Goal: Task Accomplishment & Management: Complete application form

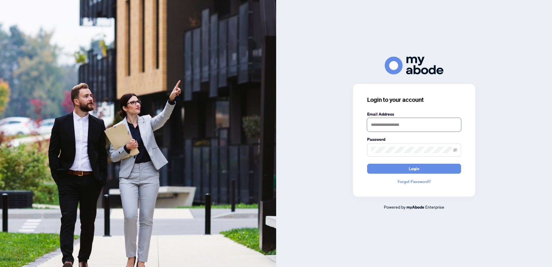
click at [389, 123] on input "text" at bounding box center [414, 124] width 94 height 13
type input "**********"
click at [396, 142] on label "Password" at bounding box center [414, 139] width 94 height 6
click at [367, 164] on button "Login" at bounding box center [414, 169] width 94 height 10
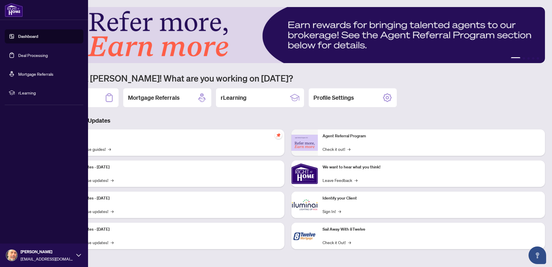
click at [31, 38] on link "Dashboard" at bounding box center [28, 36] width 20 height 5
click at [31, 53] on link "Deal Processing" at bounding box center [33, 54] width 30 height 5
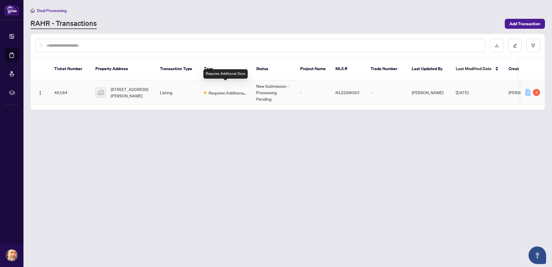
click at [230, 89] on span "Requires Additional Docs" at bounding box center [227, 92] width 38 height 6
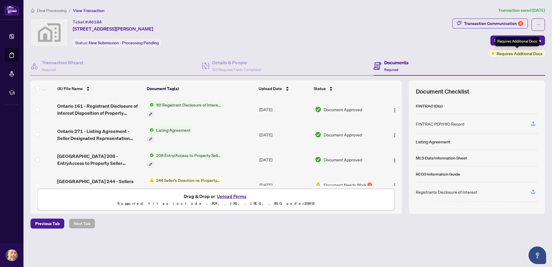
click at [531, 55] on span "Requires Additional Docs" at bounding box center [519, 53] width 46 height 6
click at [517, 25] on div "Transaction Communication 4" at bounding box center [493, 23] width 59 height 9
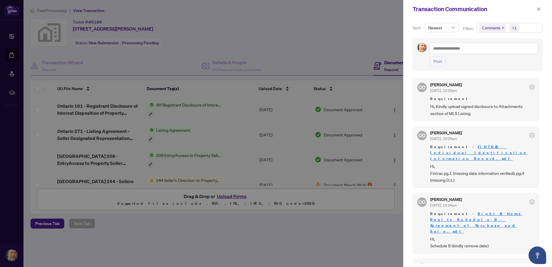
click at [450, 30] on span "Newest" at bounding box center [441, 27] width 27 height 9
click at [451, 28] on span "Newest" at bounding box center [441, 27] width 27 height 9
click at [369, 129] on div at bounding box center [276, 133] width 552 height 267
click at [539, 9] on icon "close" at bounding box center [538, 8] width 3 height 3
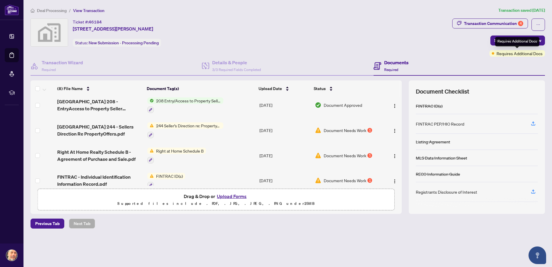
click at [522, 52] on span "Requires Additional Docs" at bounding box center [519, 53] width 46 height 6
click at [496, 52] on span "Requires Additional Docs" at bounding box center [519, 53] width 46 height 6
click at [543, 23] on button "button" at bounding box center [537, 24] width 13 height 12
drag, startPoint x: 525, startPoint y: 47, endPoint x: 525, endPoint y: 38, distance: 9.4
click at [525, 38] on ul "Transaction Permissions Document Archive" at bounding box center [517, 42] width 54 height 21
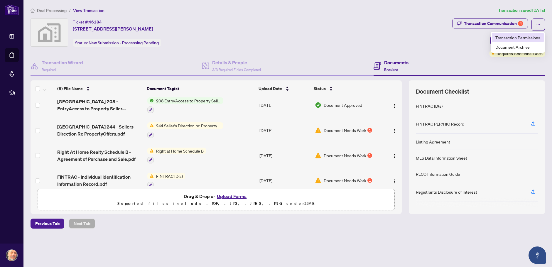
click at [525, 38] on span "Transaction Permissions" at bounding box center [517, 37] width 45 height 6
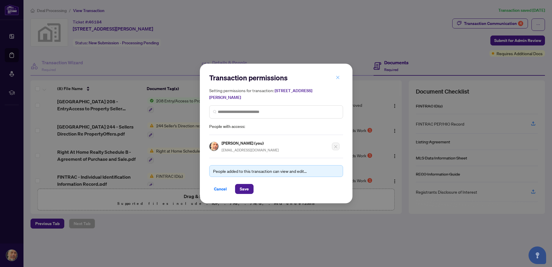
click at [336, 77] on icon "close" at bounding box center [337, 77] width 4 height 4
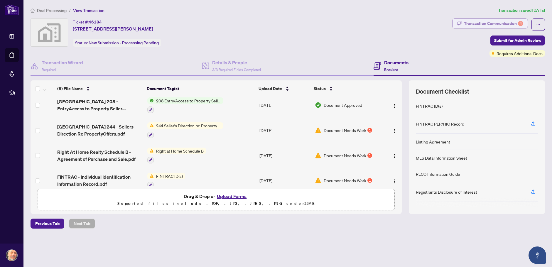
click at [503, 22] on div "Transaction Communication 4" at bounding box center [493, 23] width 59 height 9
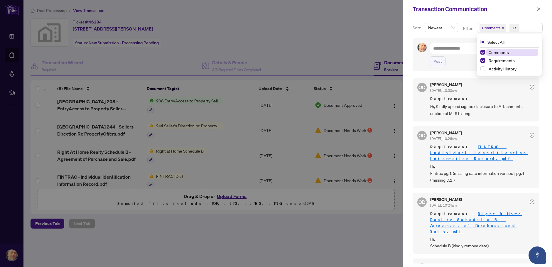
click at [493, 30] on span "Comments" at bounding box center [491, 28] width 18 height 6
click at [481, 51] on span "Select Comments" at bounding box center [482, 52] width 5 height 5
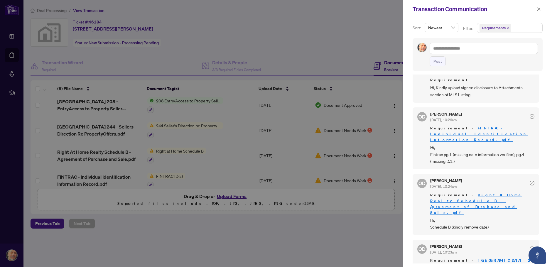
scroll to position [27, 0]
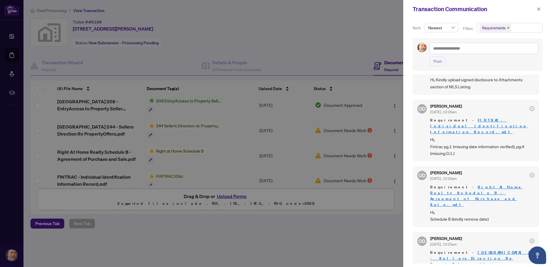
click at [362, 44] on div at bounding box center [276, 133] width 552 height 267
click at [483, 249] on link "[GEOGRAPHIC_DATA] 244 - Sellers Direction Re PropertyOffers.pdf" at bounding box center [482, 257] width 104 height 17
click at [539, 9] on icon "close" at bounding box center [538, 9] width 4 height 4
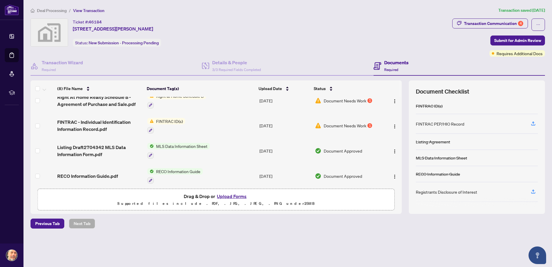
scroll to position [113, 0]
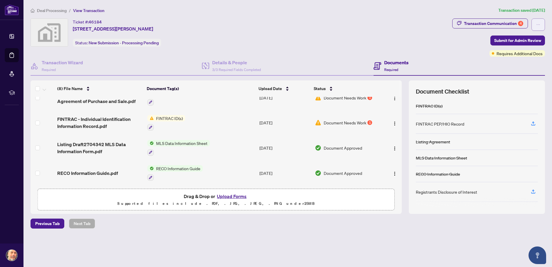
click at [543, 26] on button "button" at bounding box center [537, 24] width 13 height 12
click at [502, 24] on div "Transaction Communication 4" at bounding box center [493, 23] width 59 height 9
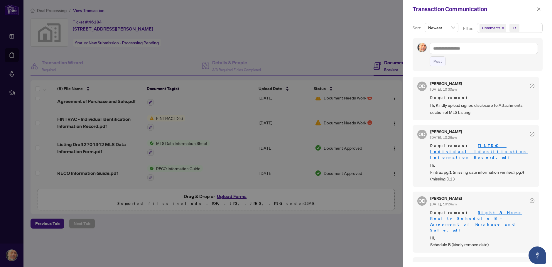
click at [364, 33] on div at bounding box center [276, 133] width 552 height 267
click at [538, 9] on icon "close" at bounding box center [538, 8] width 3 height 3
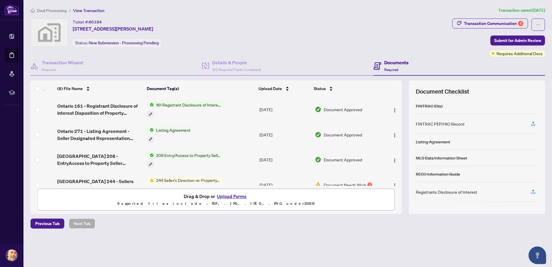
drag, startPoint x: 399, startPoint y: 104, endPoint x: 399, endPoint y: 112, distance: 7.9
click at [399, 112] on td at bounding box center [392, 109] width 20 height 25
drag, startPoint x: 401, startPoint y: 110, endPoint x: 402, endPoint y: 120, distance: 9.4
click at [402, 120] on div "(8) File Name Document Tag(s) Upload Date Status Ontario 161 - Registrant Discl…" at bounding box center [287, 146] width 514 height 133
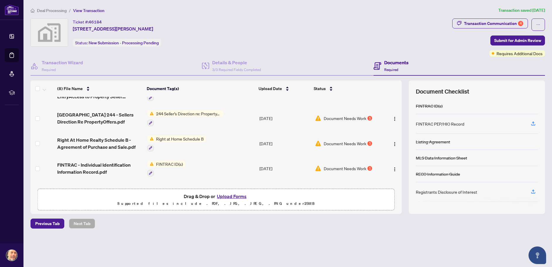
scroll to position [64, 0]
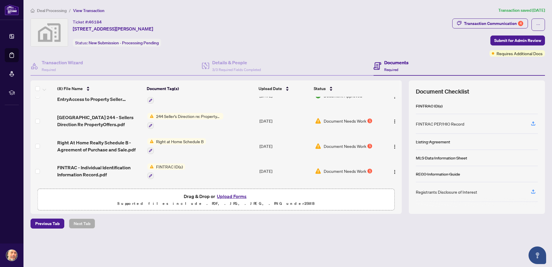
click at [346, 146] on span "Document Needs Work" at bounding box center [344, 146] width 43 height 6
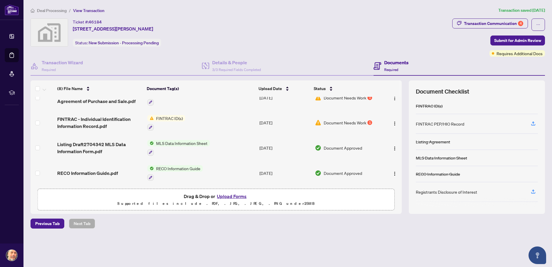
scroll to position [84, 0]
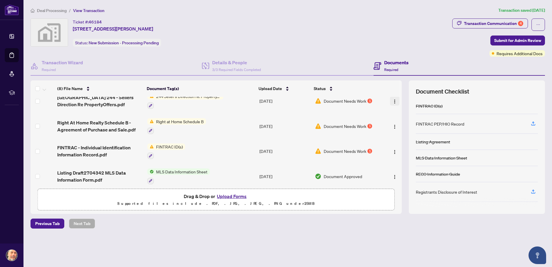
click at [393, 101] on img "button" at bounding box center [394, 101] width 5 height 5
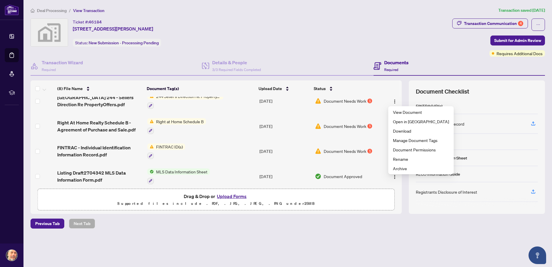
click at [400, 224] on div "Previous Tab Next Tab" at bounding box center [287, 223] width 514 height 10
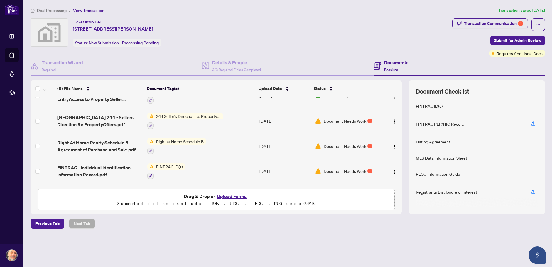
scroll to position [55, 0]
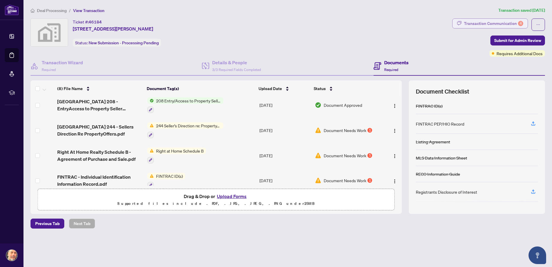
click at [507, 22] on div "Transaction Communication 4" at bounding box center [493, 23] width 59 height 9
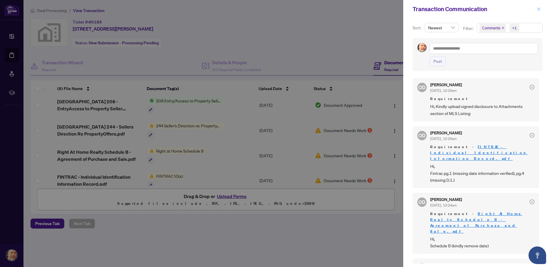
click at [538, 10] on icon "close" at bounding box center [538, 9] width 4 height 4
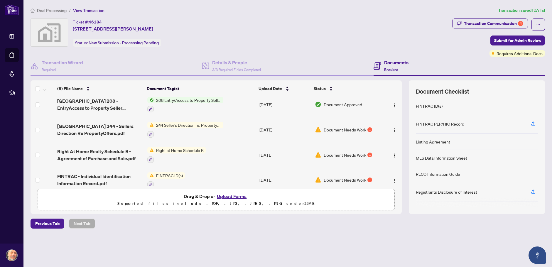
scroll to position [59, 0]
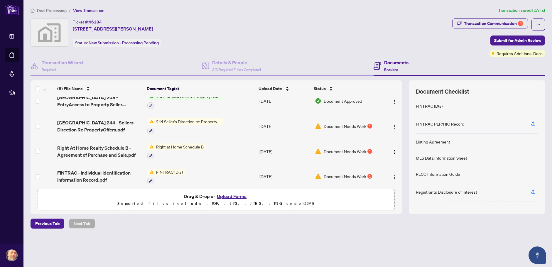
click at [194, 123] on span "244 Seller’s Direction re: Property/Offers" at bounding box center [188, 121] width 69 height 6
click at [352, 127] on span "Document Needs Work" at bounding box center [344, 126] width 43 height 6
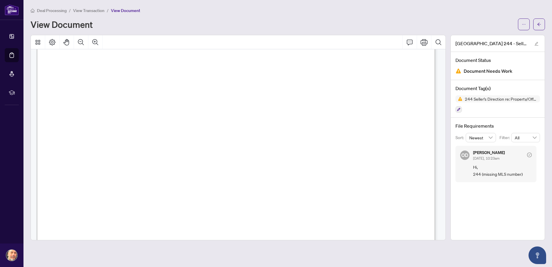
scroll to position [43, 0]
click at [425, 43] on icon "Print" at bounding box center [423, 42] width 7 height 7
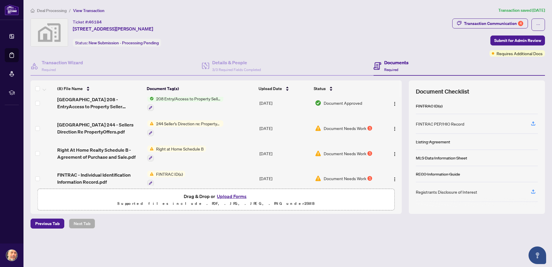
scroll to position [59, 0]
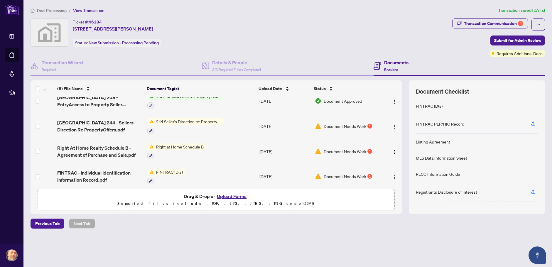
click at [355, 150] on span "Document Needs Work" at bounding box center [344, 151] width 43 height 6
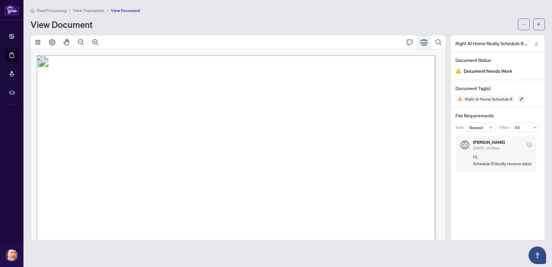
click at [420, 42] on icon "Print" at bounding box center [423, 42] width 7 height 7
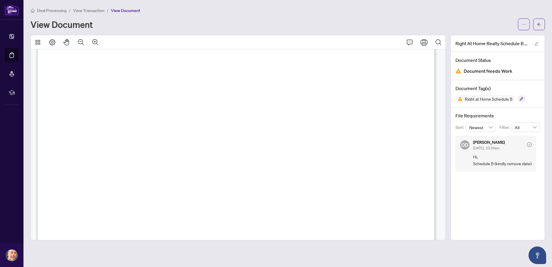
scroll to position [59, 0]
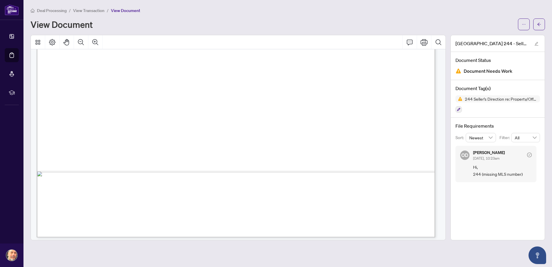
scroll to position [336, 0]
click at [540, 26] on icon "arrow-left" at bounding box center [539, 24] width 4 height 4
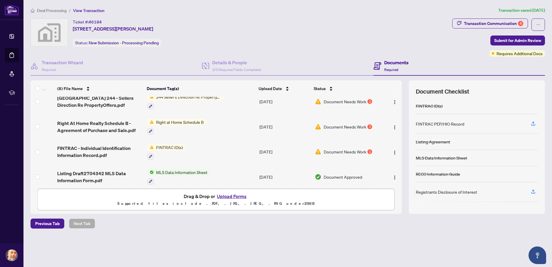
scroll to position [113, 0]
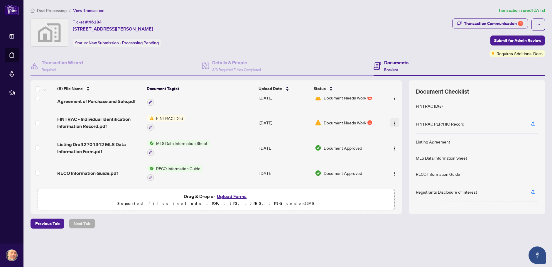
click at [393, 121] on img "button" at bounding box center [394, 123] width 5 height 5
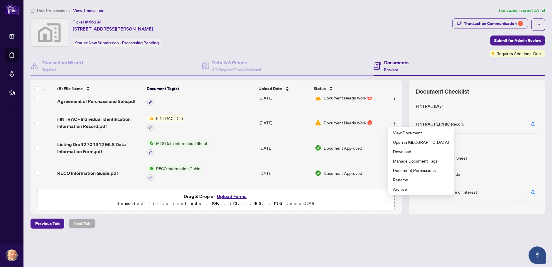
click at [359, 125] on td "Document Needs Work 1" at bounding box center [346, 122] width 69 height 25
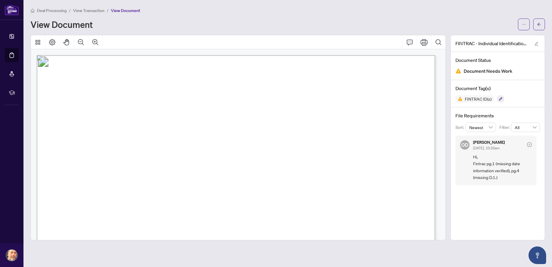
scroll to position [29, 0]
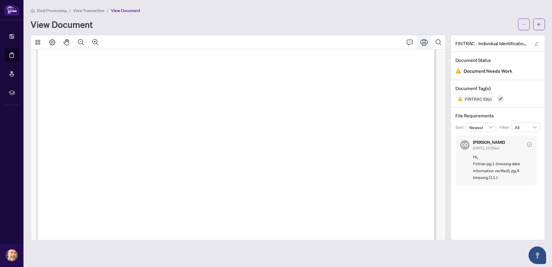
click at [426, 42] on icon "Print" at bounding box center [423, 42] width 7 height 7
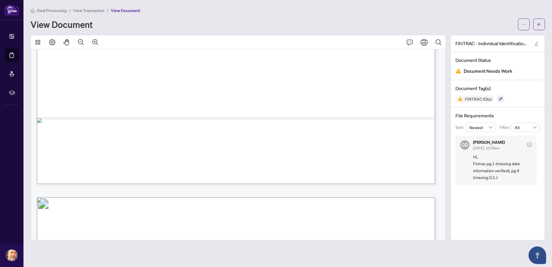
scroll to position [410, 0]
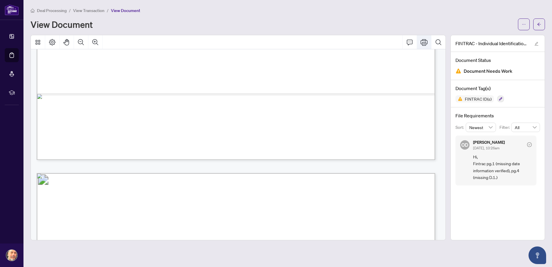
click at [423, 44] on icon "Print" at bounding box center [423, 42] width 7 height 7
click at [344, 20] on div "View Document" at bounding box center [271, 24] width 483 height 9
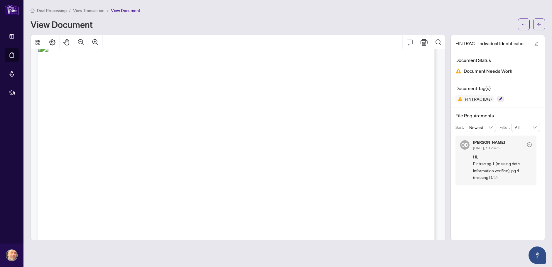
scroll to position [1613, 0]
click at [134, 94] on span "D.1. Purpose and Intended Nature of the Business Relationship" at bounding box center [149, 93] width 184 height 7
click at [538, 24] on icon "arrow-left" at bounding box center [539, 24] width 4 height 3
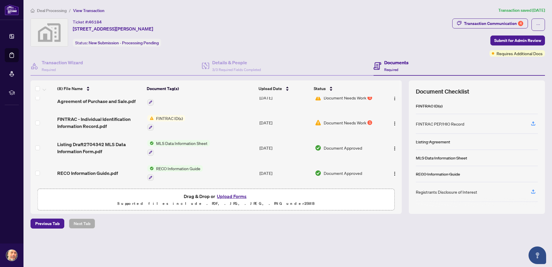
scroll to position [84, 0]
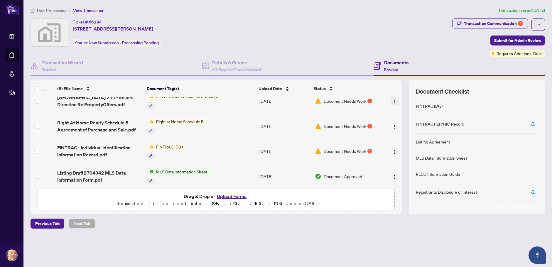
click at [393, 103] on img "button" at bounding box center [394, 101] width 5 height 5
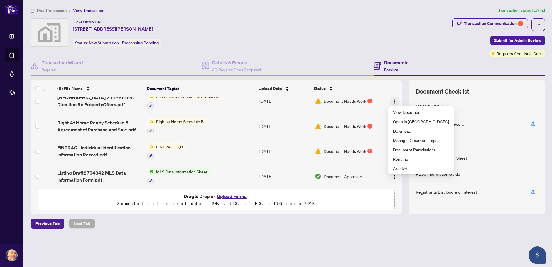
click at [393, 102] on img "button" at bounding box center [394, 101] width 5 height 5
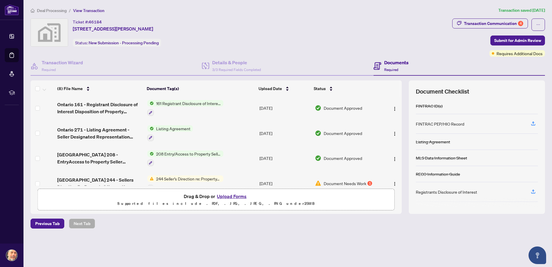
scroll to position [0, 0]
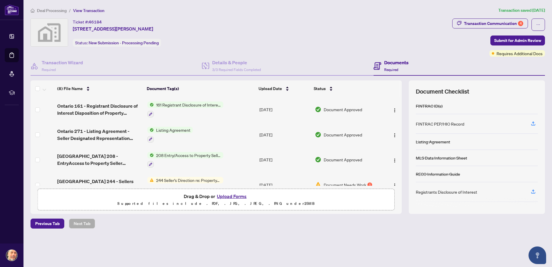
click at [237, 196] on button "Upload Forms" at bounding box center [231, 196] width 33 height 8
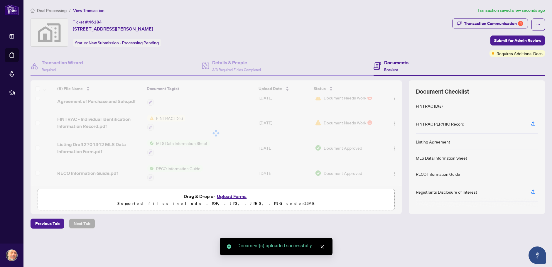
scroll to position [130, 0]
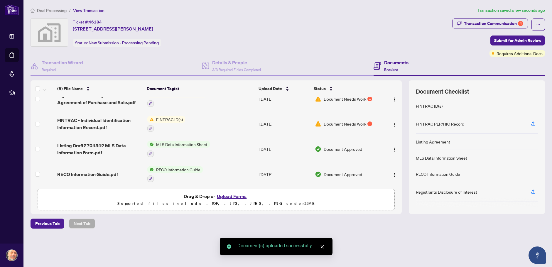
click at [323, 246] on icon "close" at bounding box center [321, 246] width 3 height 3
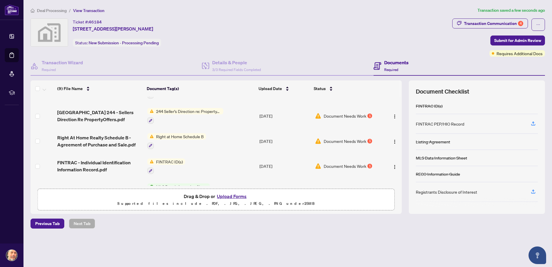
scroll to position [132, 0]
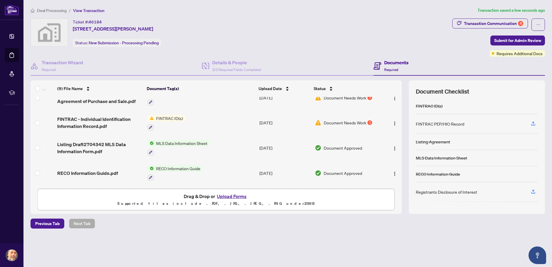
click at [235, 197] on button "Upload Forms" at bounding box center [231, 196] width 33 height 8
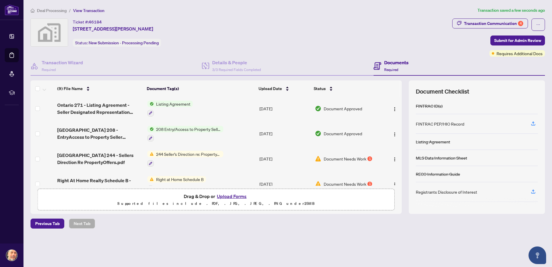
scroll to position [0, 0]
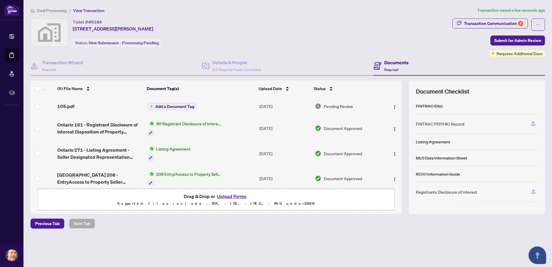
click at [190, 106] on span "Add a Document Tag" at bounding box center [174, 106] width 39 height 4
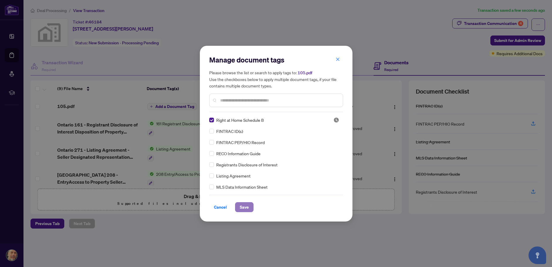
click at [240, 206] on span "Save" at bounding box center [244, 206] width 9 height 9
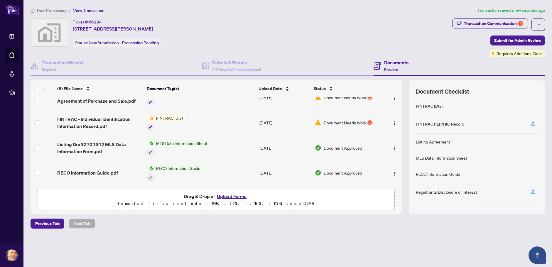
scroll to position [138, 0]
click at [231, 196] on button "Upload Forms" at bounding box center [231, 196] width 33 height 8
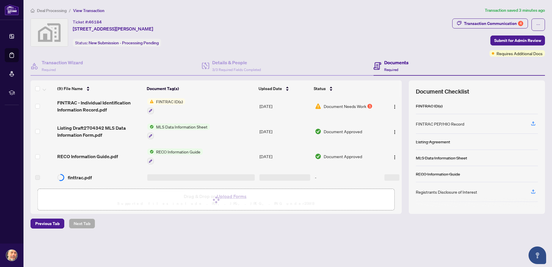
scroll to position [155, 0]
click at [309, 176] on td at bounding box center [284, 177] width 55 height 17
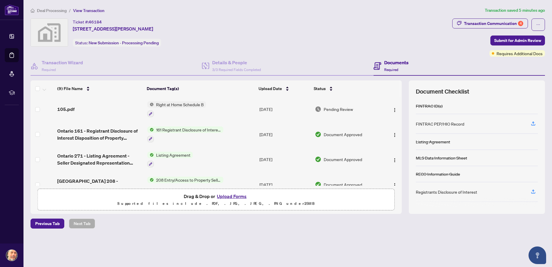
scroll to position [0, 0]
click at [237, 195] on button "Upload Forms" at bounding box center [231, 196] width 33 height 8
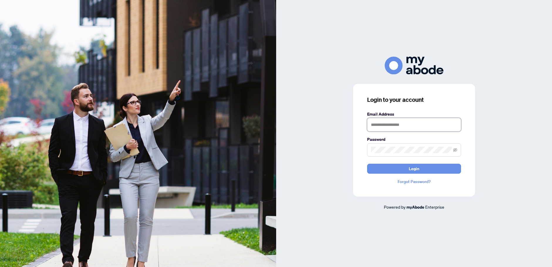
click at [415, 121] on input "text" at bounding box center [414, 124] width 94 height 13
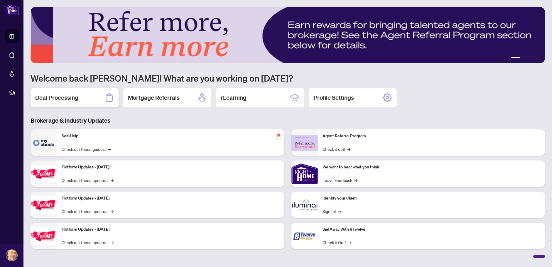
click at [61, 98] on h2 "Deal Processing" at bounding box center [56, 98] width 43 height 8
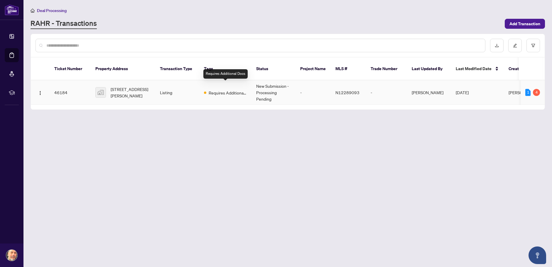
click at [224, 89] on span "Requires Additional Docs" at bounding box center [227, 92] width 38 height 6
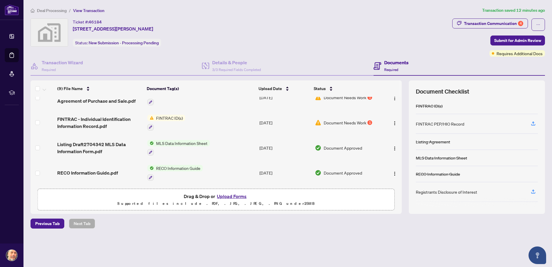
scroll to position [138, 0]
click at [244, 197] on button "Upload Forms" at bounding box center [231, 196] width 33 height 8
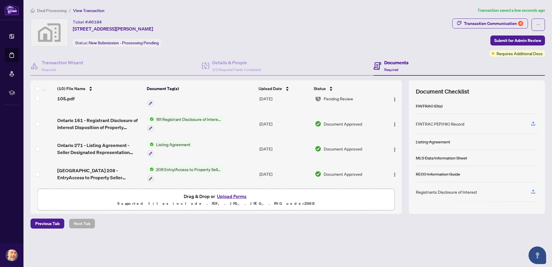
scroll to position [0, 0]
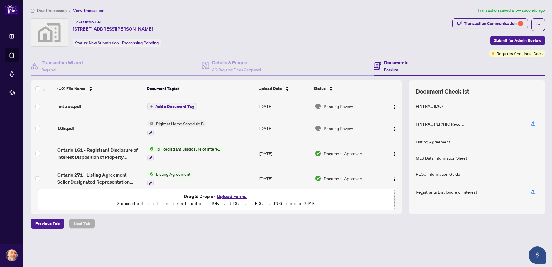
click at [170, 107] on span "Add a Document Tag" at bounding box center [174, 106] width 39 height 4
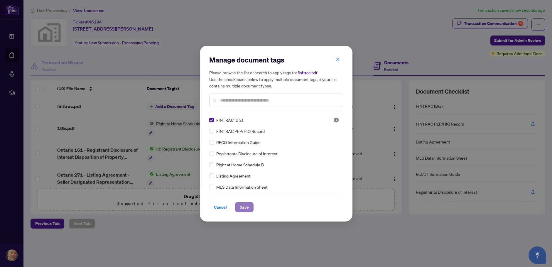
click at [243, 206] on span "Save" at bounding box center [244, 206] width 9 height 9
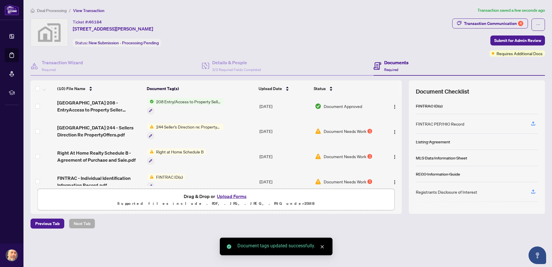
scroll to position [117, 0]
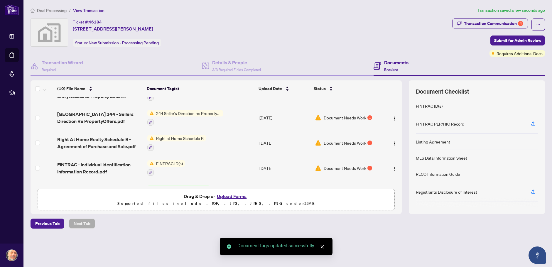
click at [235, 197] on button "Upload Forms" at bounding box center [231, 196] width 33 height 8
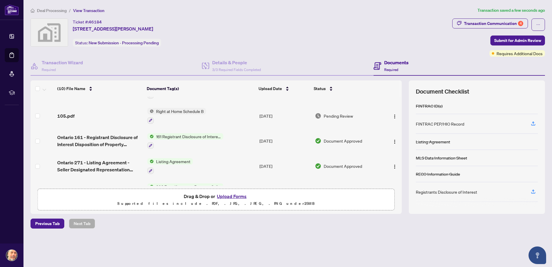
scroll to position [0, 0]
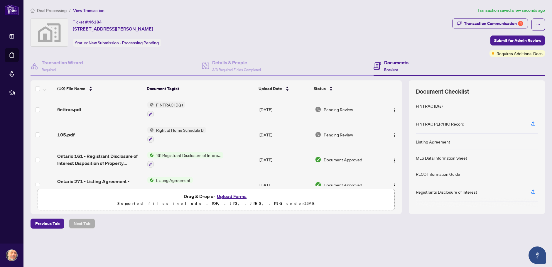
click at [240, 197] on button "Upload Forms" at bounding box center [231, 196] width 33 height 8
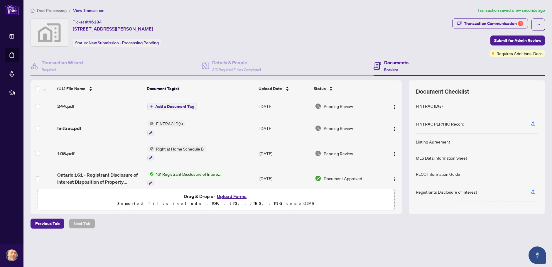
click at [157, 105] on span "Add a Document Tag" at bounding box center [174, 106] width 39 height 4
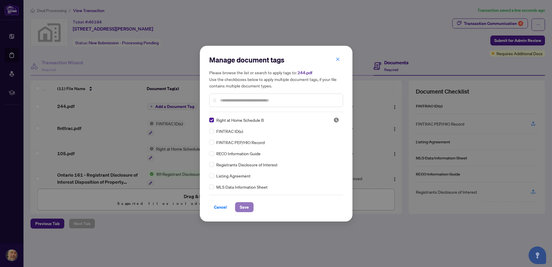
click at [241, 205] on span "Save" at bounding box center [244, 206] width 9 height 9
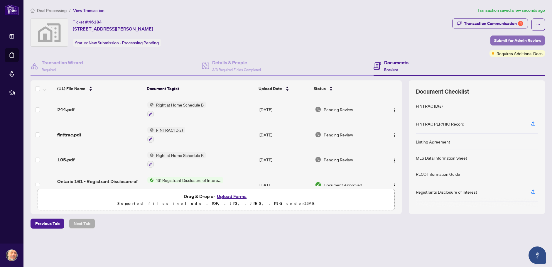
click at [527, 39] on span "Submit for Admin Review" at bounding box center [517, 40] width 47 height 9
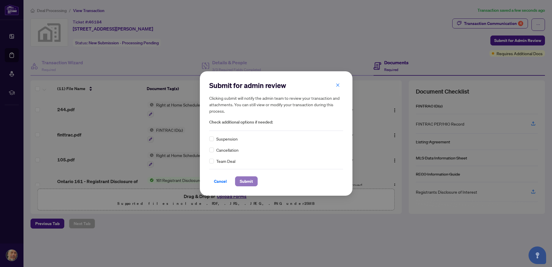
click at [244, 181] on span "Submit" at bounding box center [246, 181] width 13 height 9
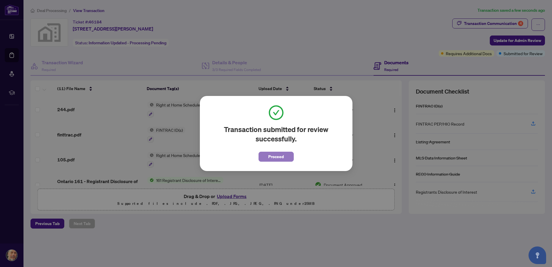
click at [276, 155] on span "Proceed" at bounding box center [276, 156] width 16 height 9
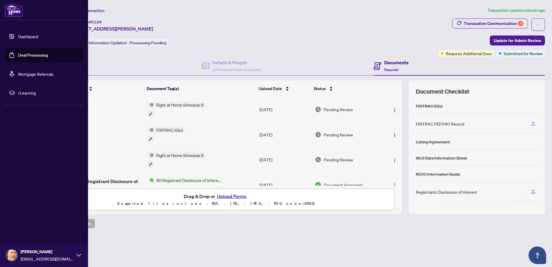
click at [47, 250] on span "[PERSON_NAME]" at bounding box center [47, 251] width 53 height 6
click at [30, 218] on span "Logout" at bounding box center [23, 220] width 13 height 9
